Goal: Go to known website: Go to known website

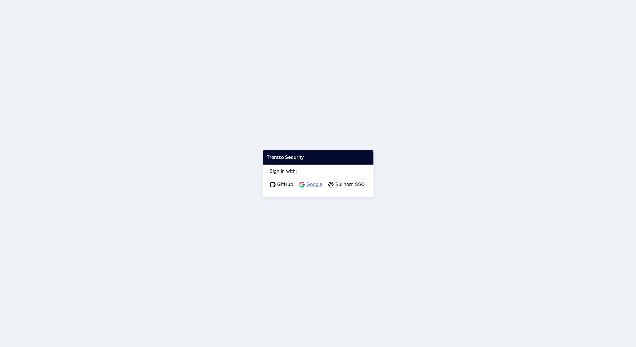
click at [308, 186] on span "Google" at bounding box center [314, 184] width 19 height 7
